Goal: Information Seeking & Learning: Check status

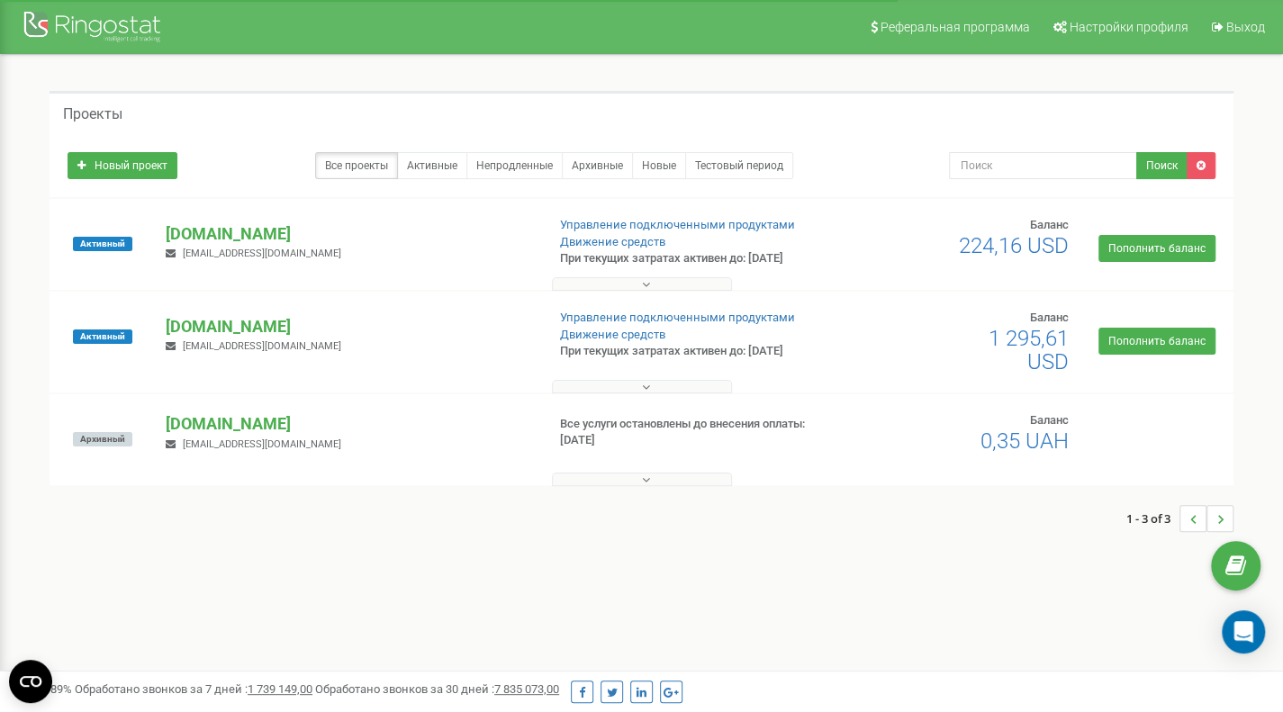
click at [238, 329] on p "[DOMAIN_NAME]" at bounding box center [348, 326] width 365 height 23
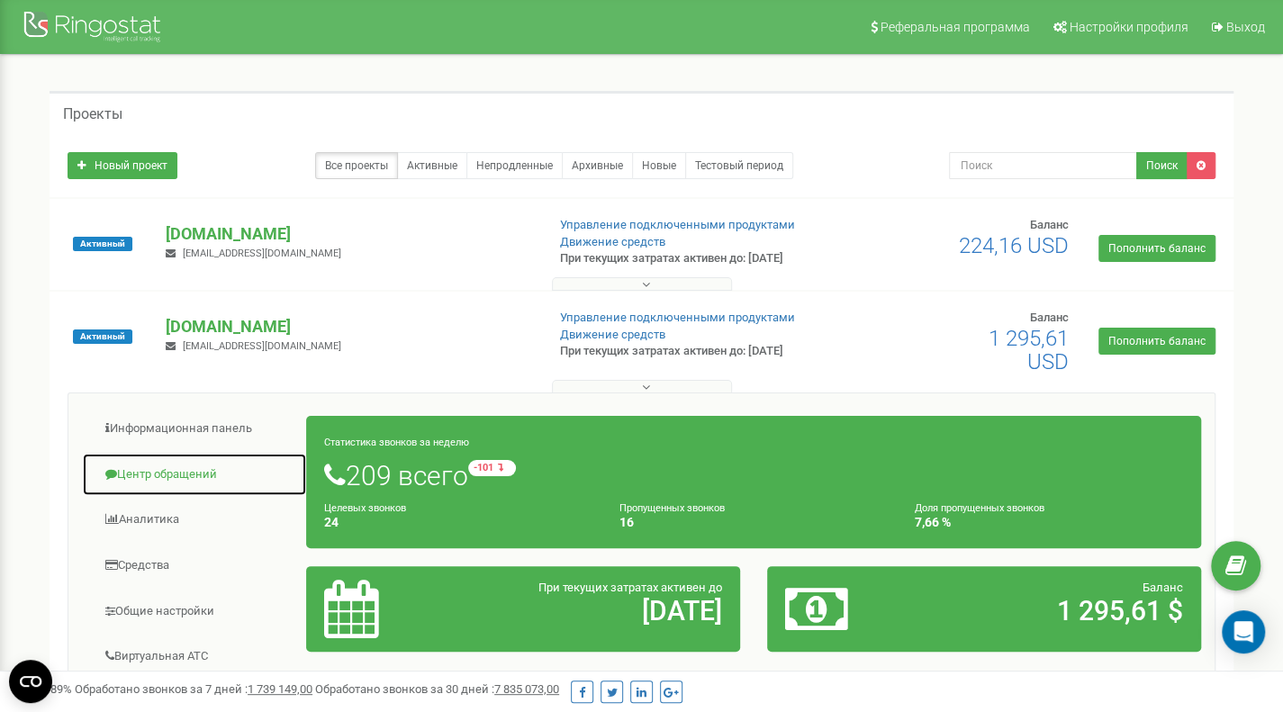
click at [191, 466] on link "Центр обращений" at bounding box center [194, 475] width 225 height 44
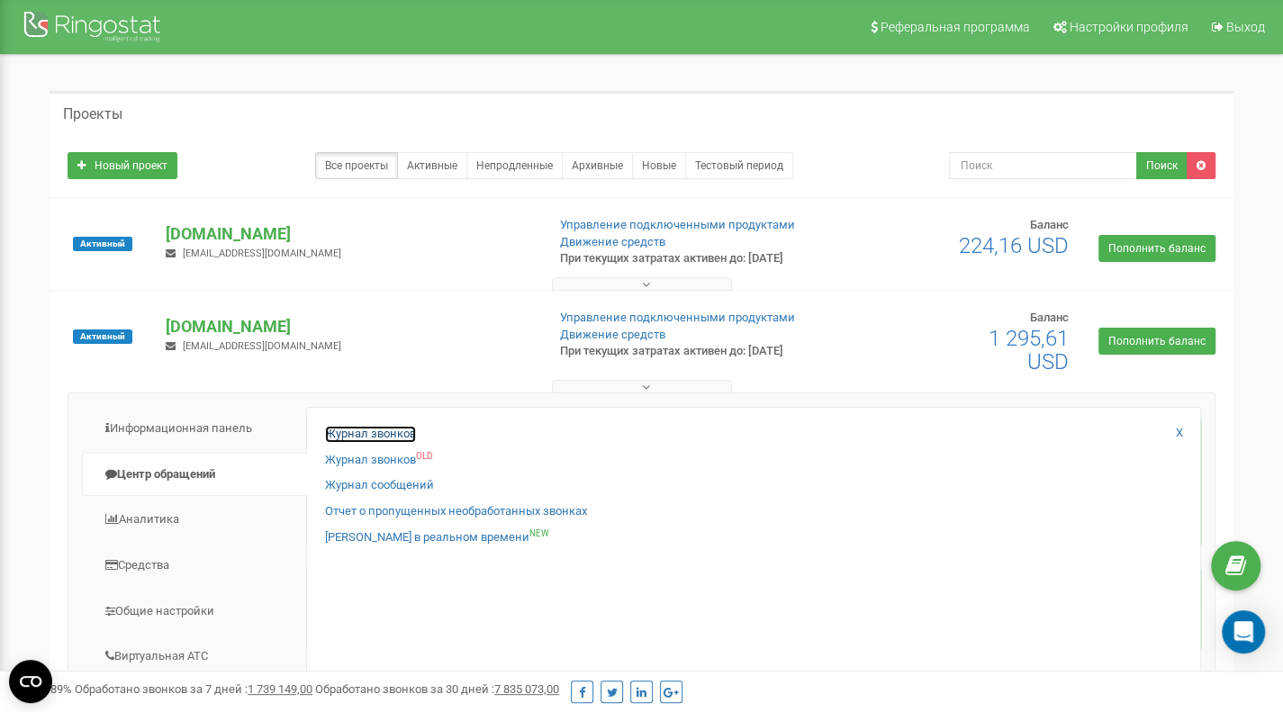
click at [334, 428] on link "Журнал звонков" at bounding box center [370, 434] width 91 height 17
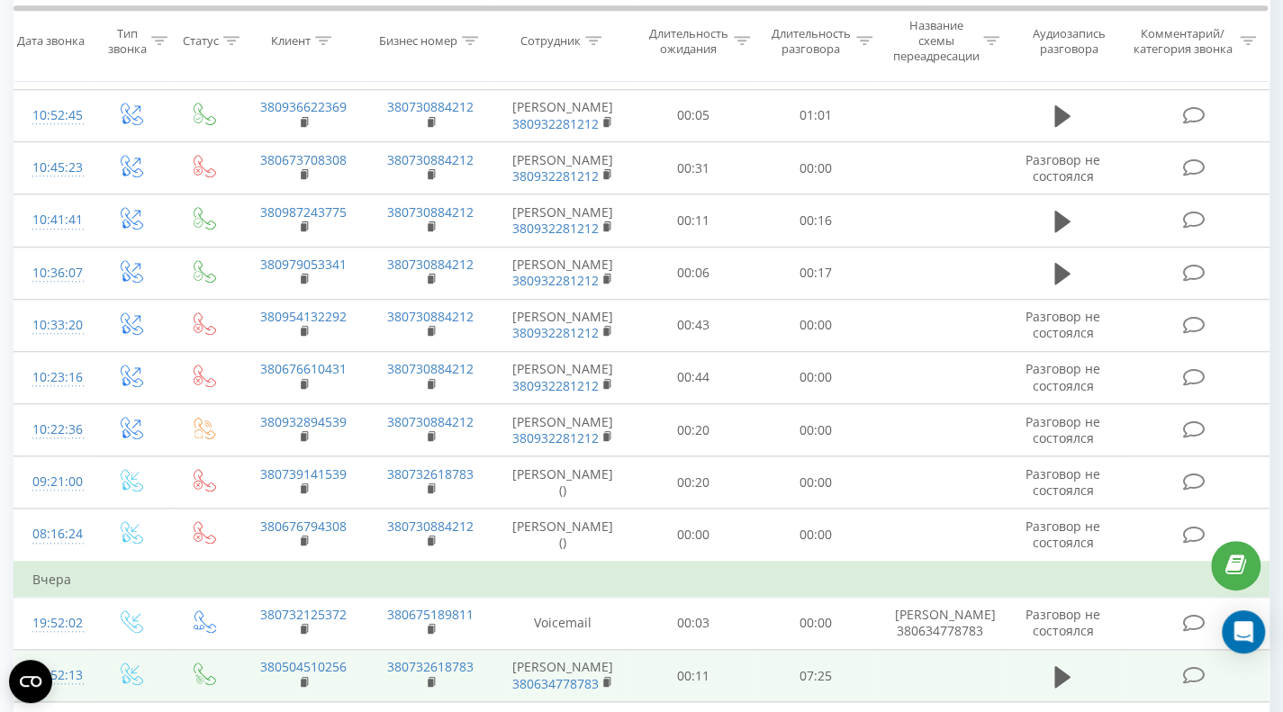
scroll to position [617, 0]
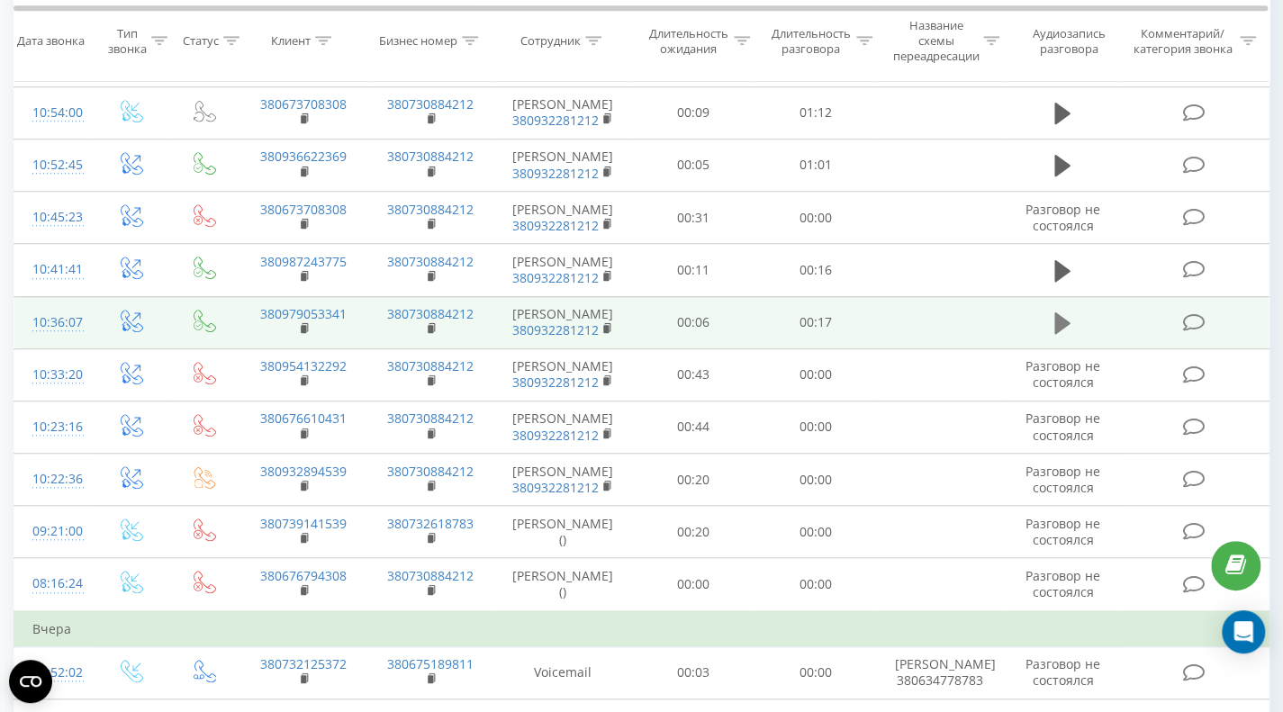
click at [1064, 316] on icon at bounding box center [1062, 323] width 16 height 22
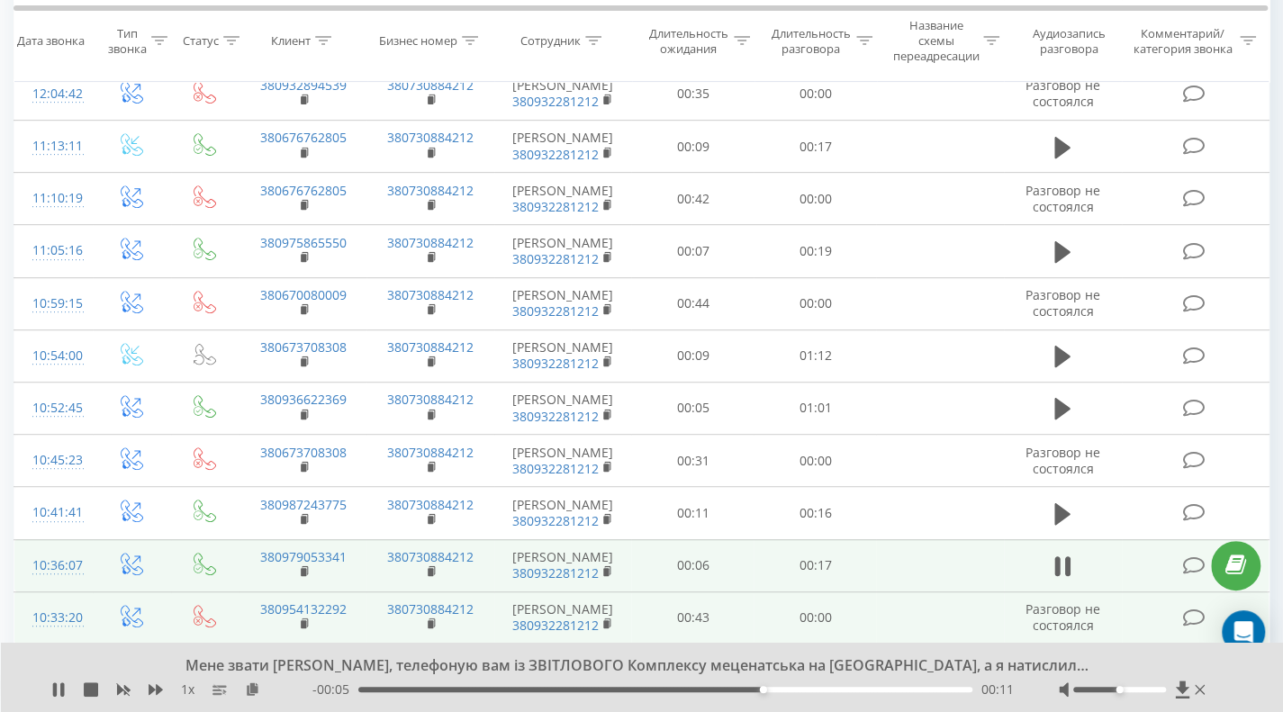
scroll to position [347, 0]
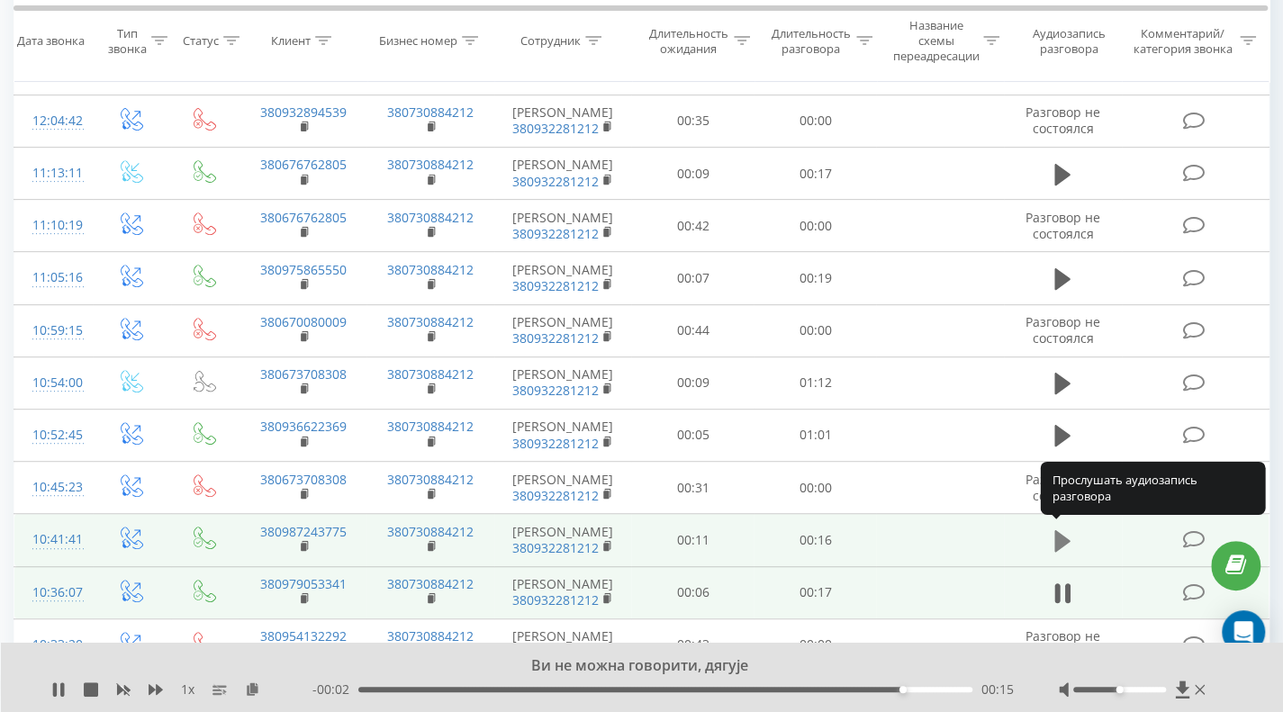
click at [1062, 534] on icon at bounding box center [1062, 541] width 16 height 22
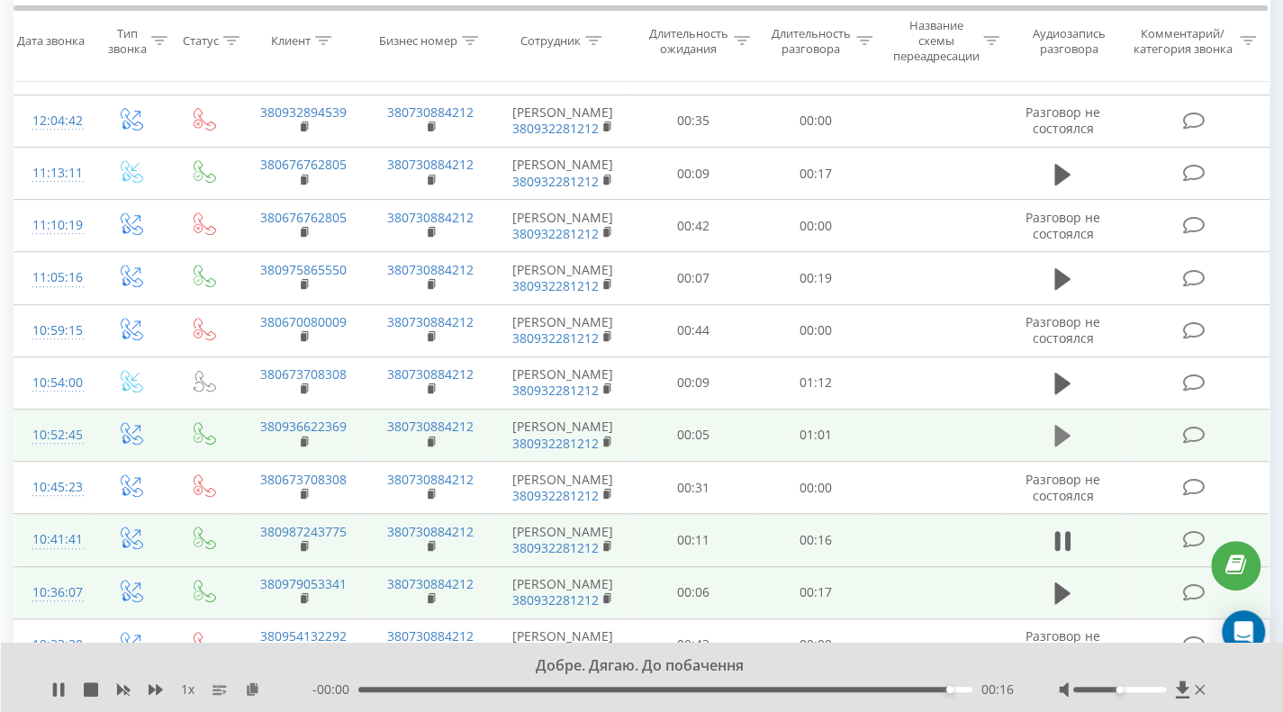
click at [1049, 432] on button at bounding box center [1062, 435] width 27 height 27
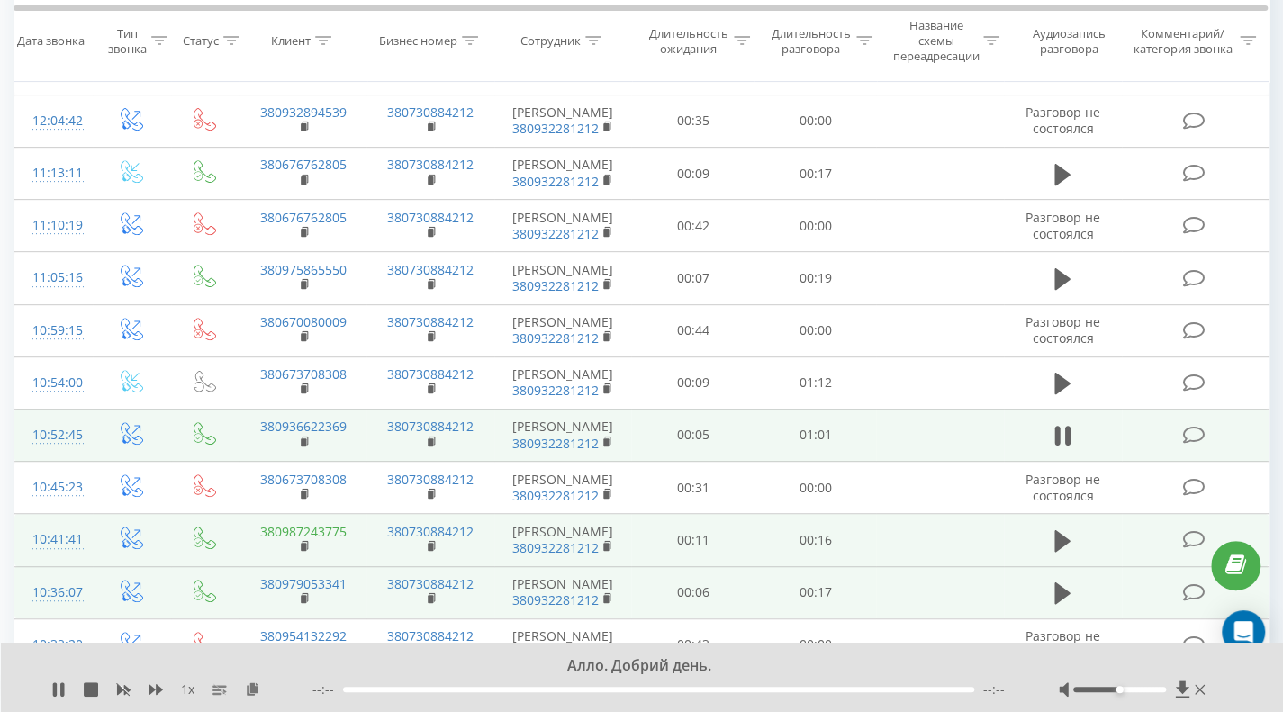
scroll to position [257, 0]
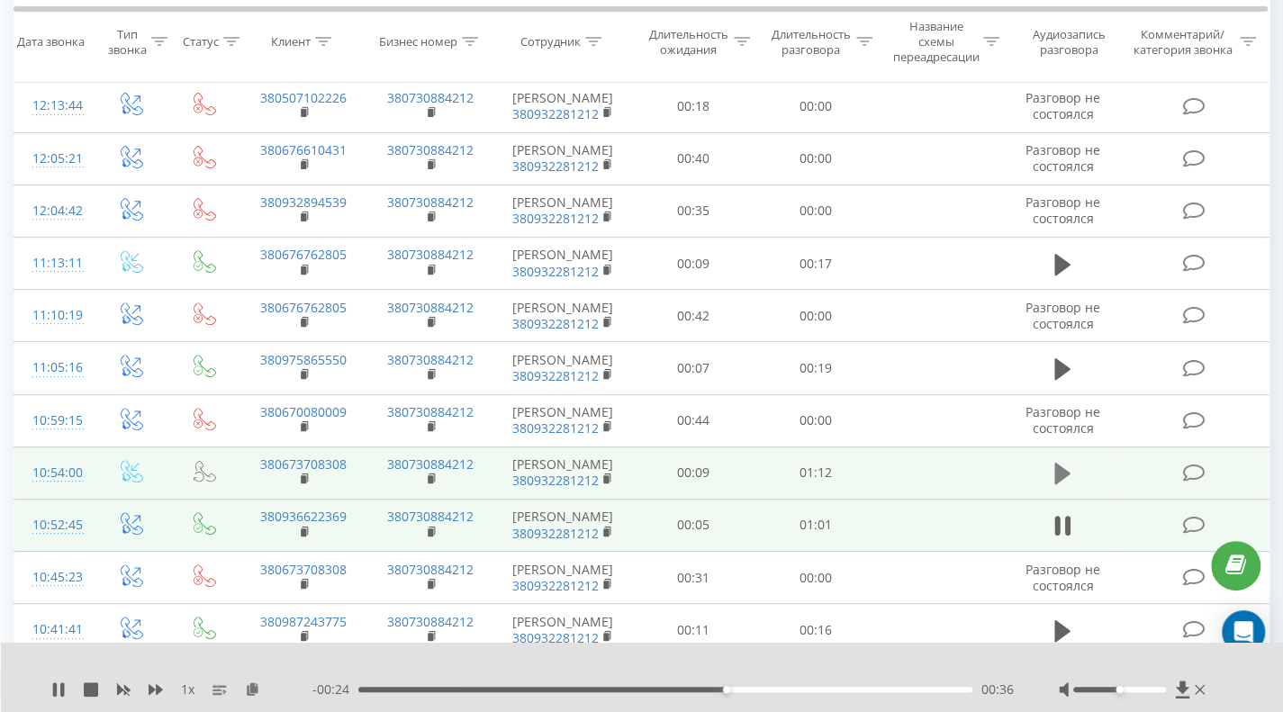
click at [1060, 470] on icon at bounding box center [1062, 474] width 16 height 22
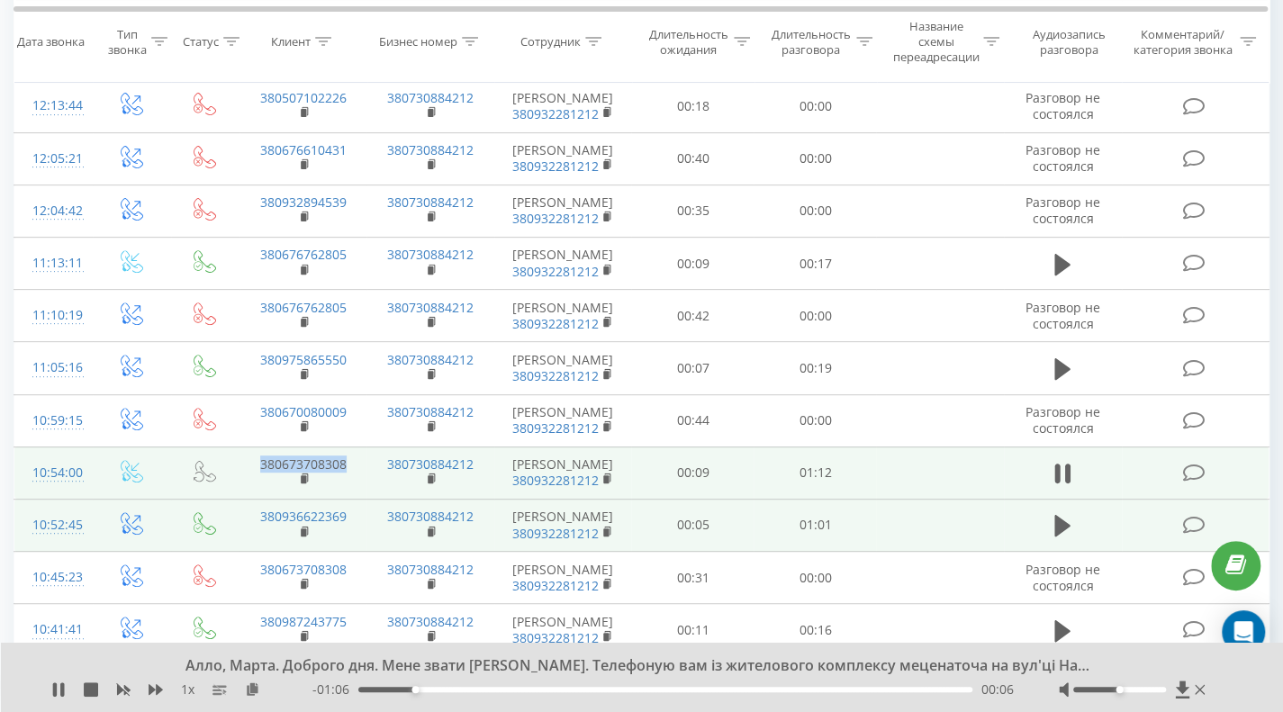
drag, startPoint x: 360, startPoint y: 454, endPoint x: 248, endPoint y: 454, distance: 111.6
click at [248, 454] on td "380673708308" at bounding box center [303, 472] width 128 height 52
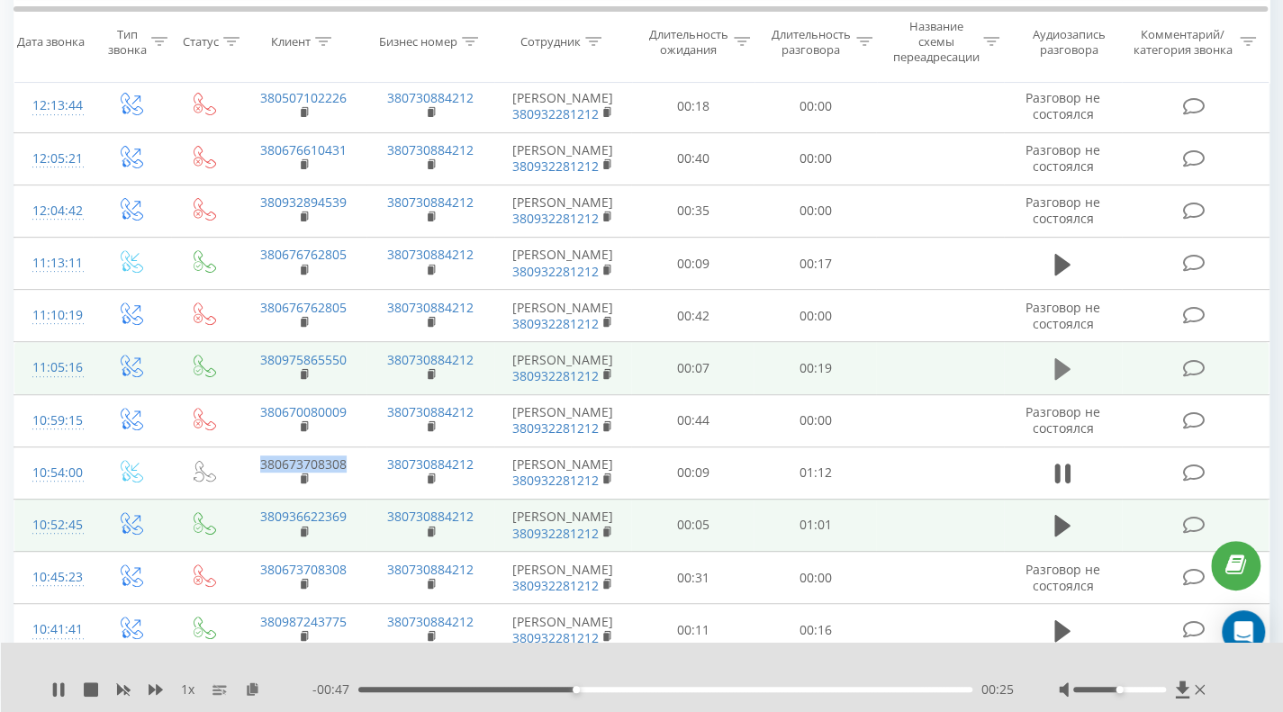
click at [1061, 370] on icon at bounding box center [1062, 369] width 16 height 22
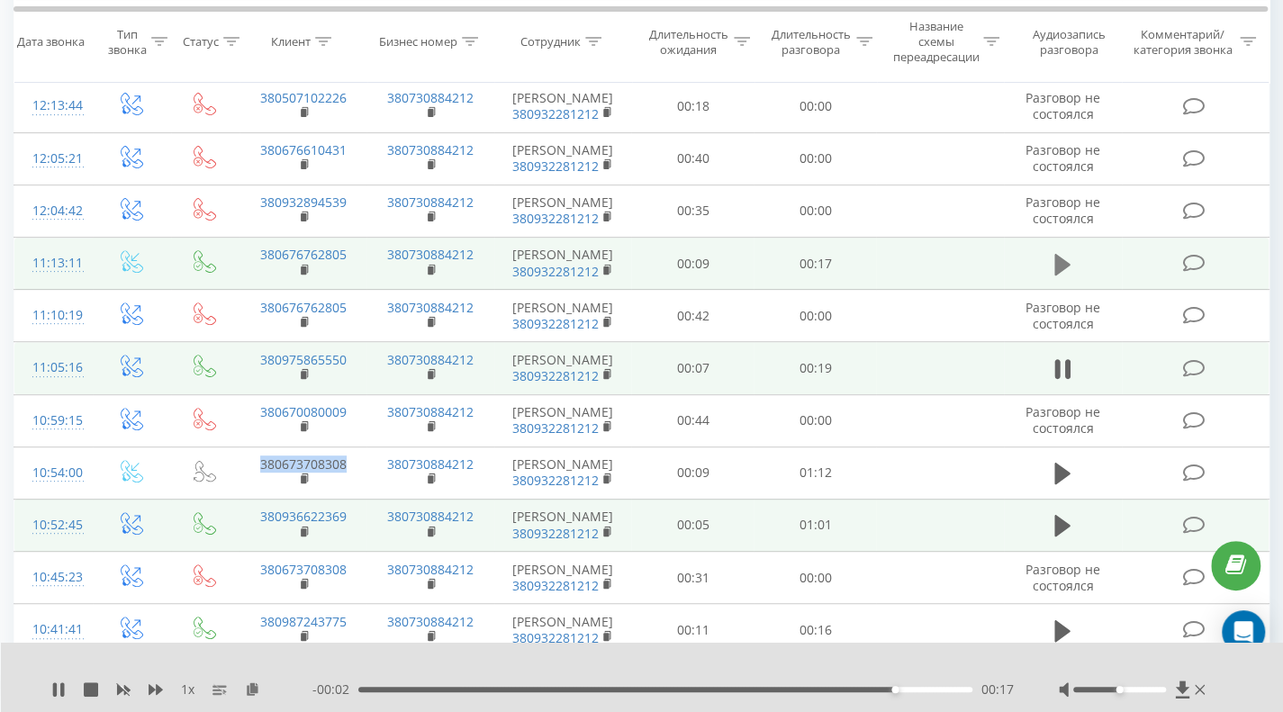
click at [1057, 256] on icon at bounding box center [1062, 264] width 16 height 22
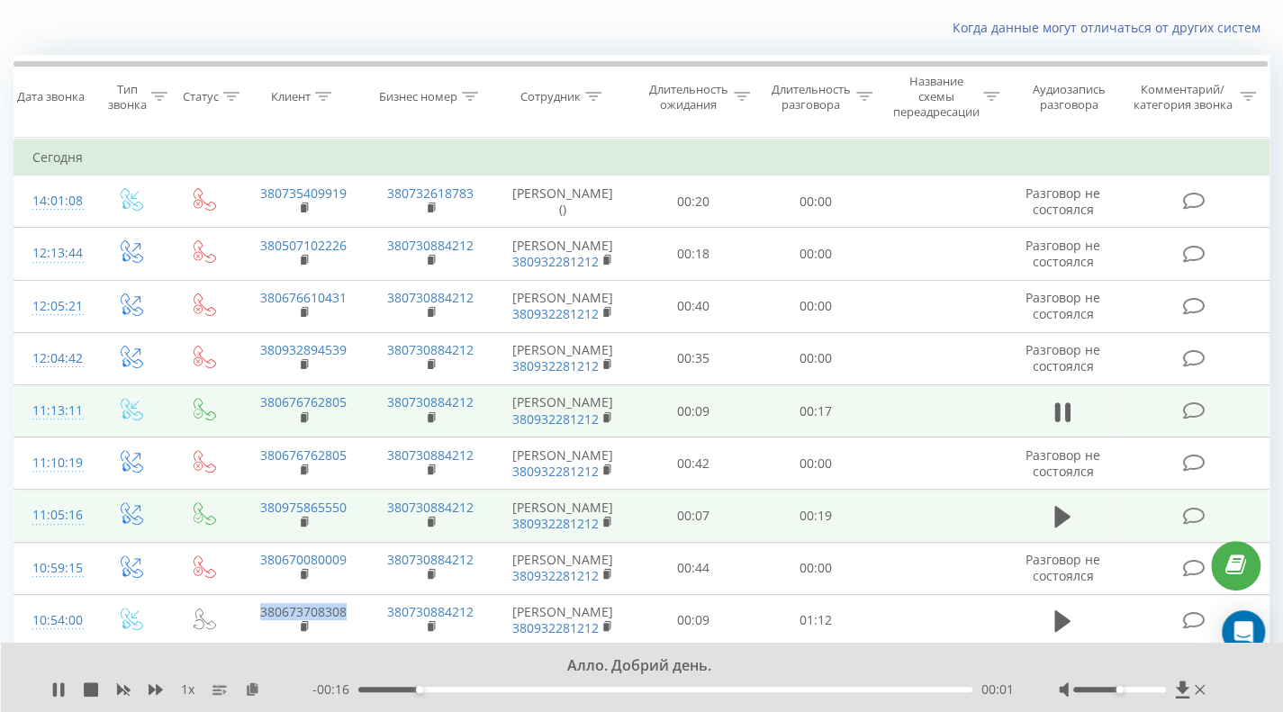
scroll to position [180, 0]
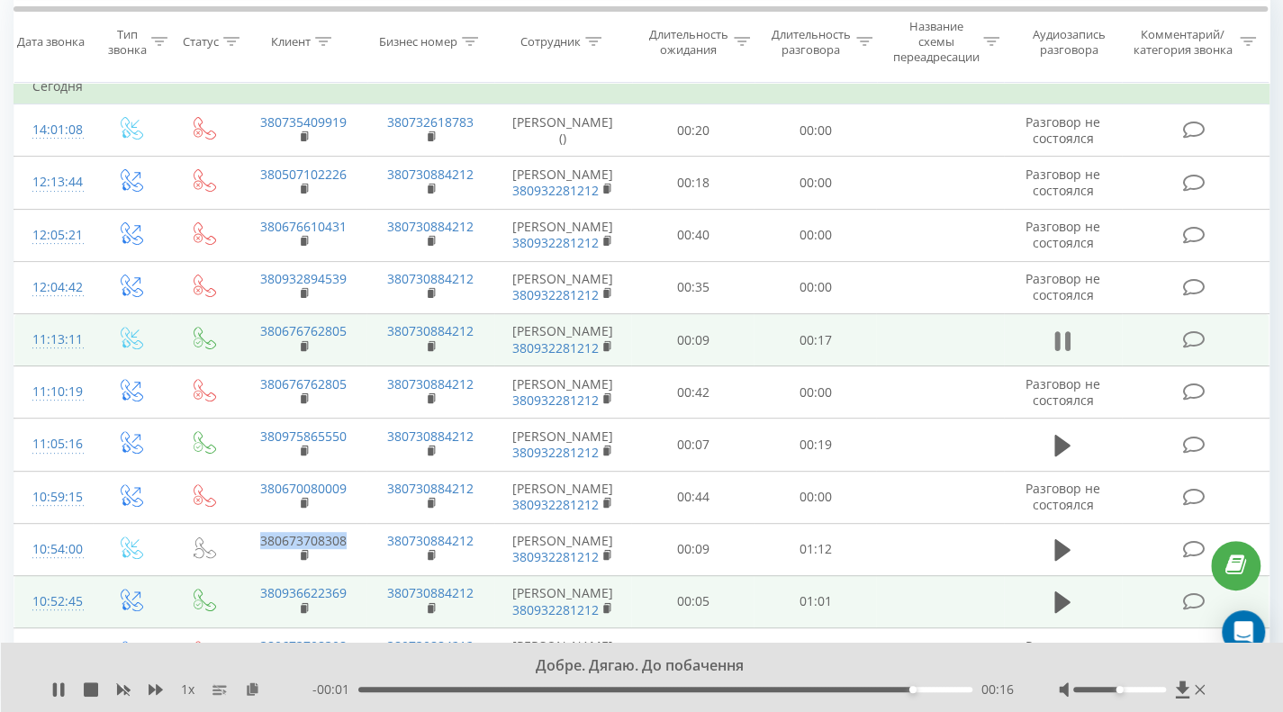
click at [1053, 339] on button at bounding box center [1062, 341] width 27 height 27
